Goal: Task Accomplishment & Management: Complete application form

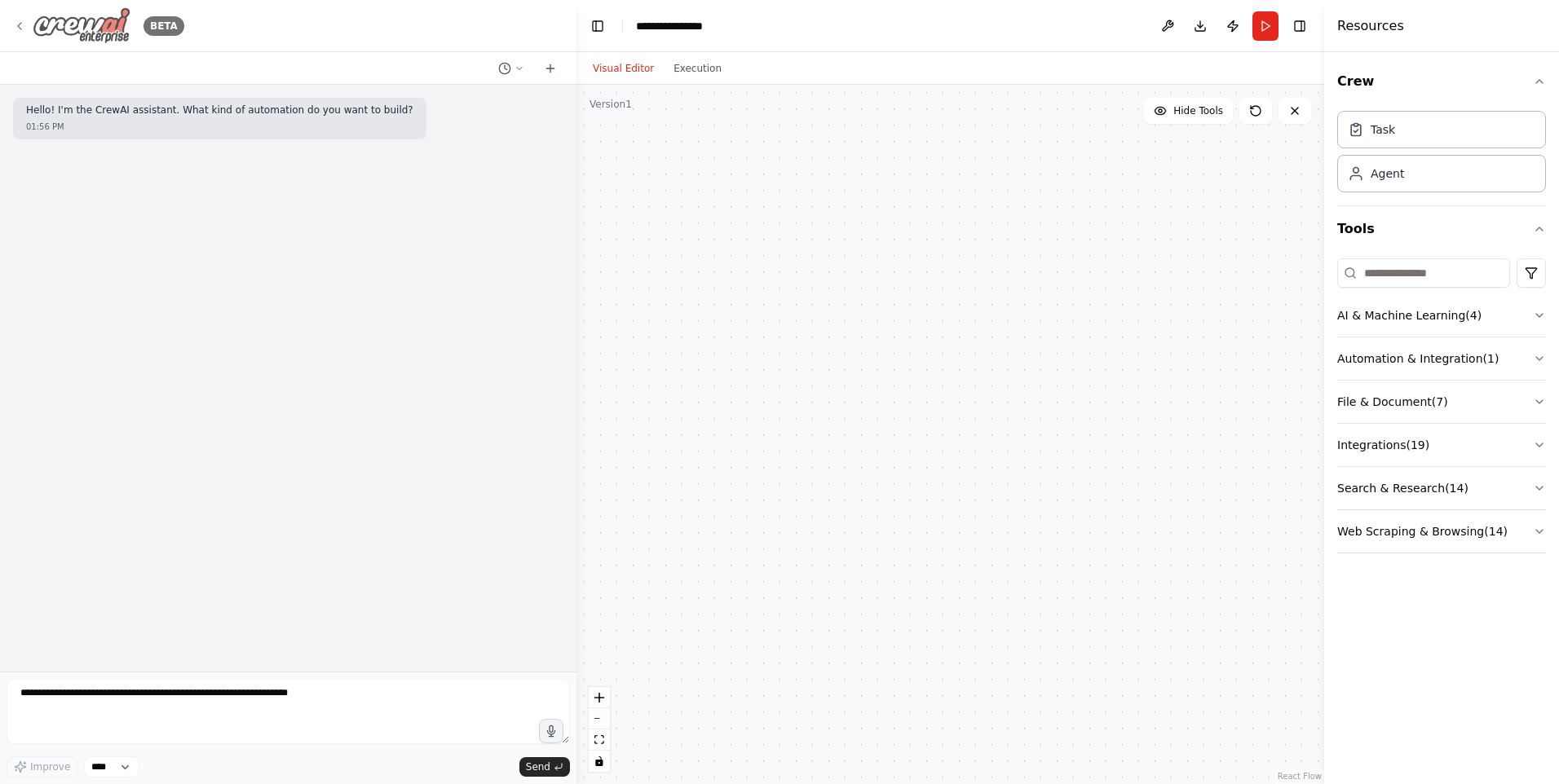
click at [18, 29] on icon at bounding box center [20, 27] width 13 height 13
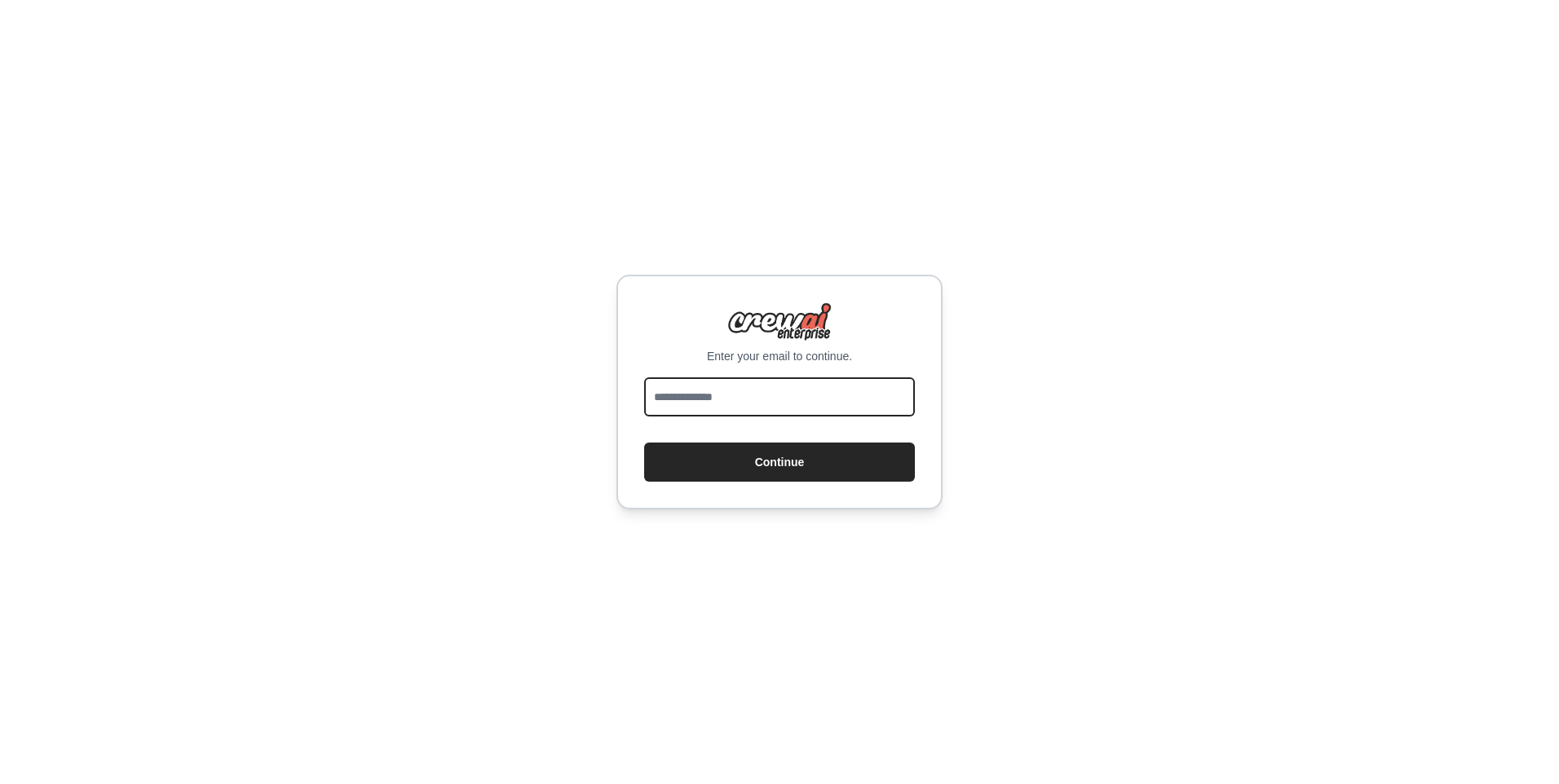
click at [747, 405] on input "email" at bounding box center [780, 397] width 271 height 39
type input "**********"
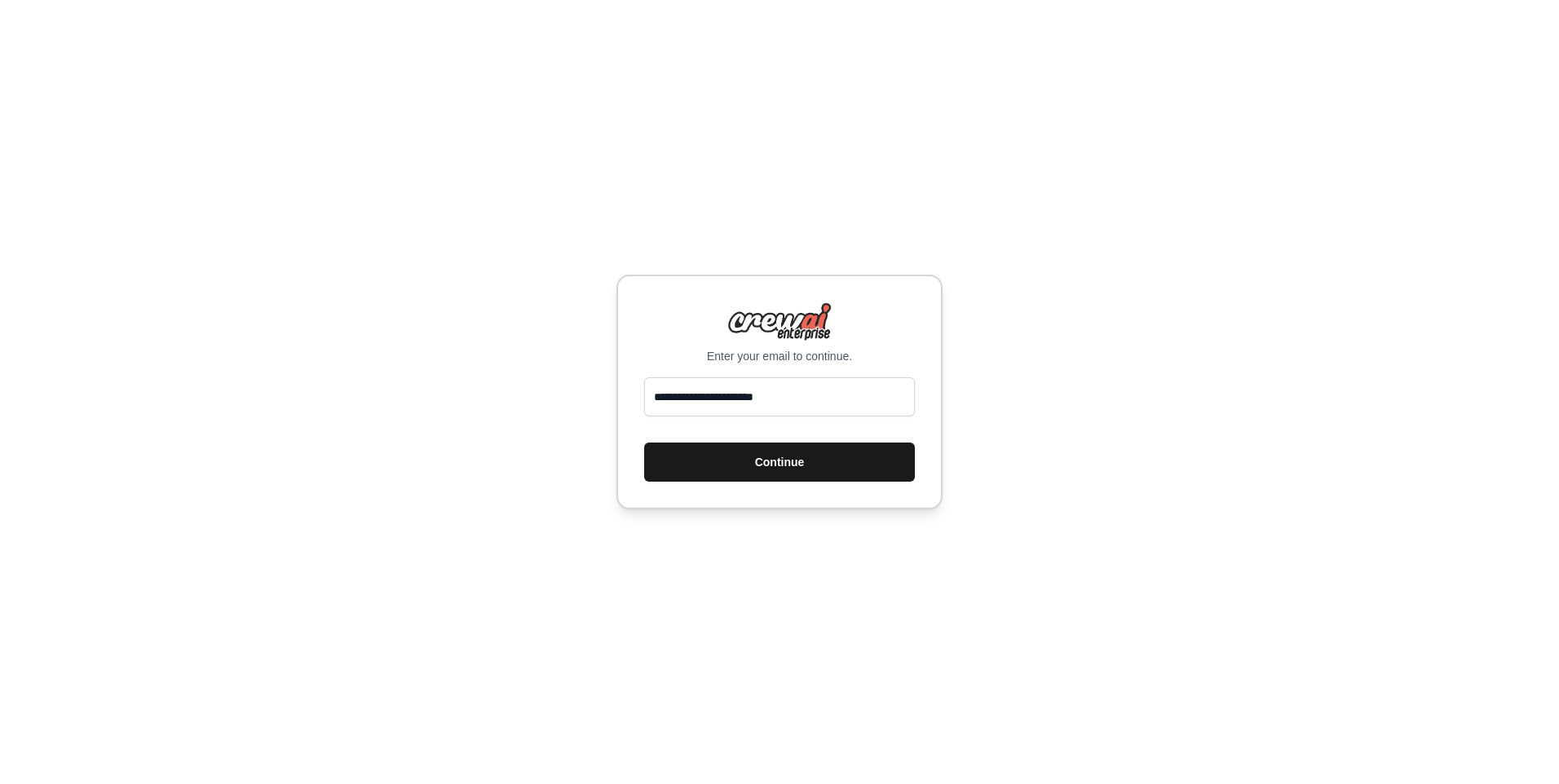
click at [797, 470] on button "Continue" at bounding box center [780, 461] width 271 height 39
